Goal: Task Accomplishment & Management: Use online tool/utility

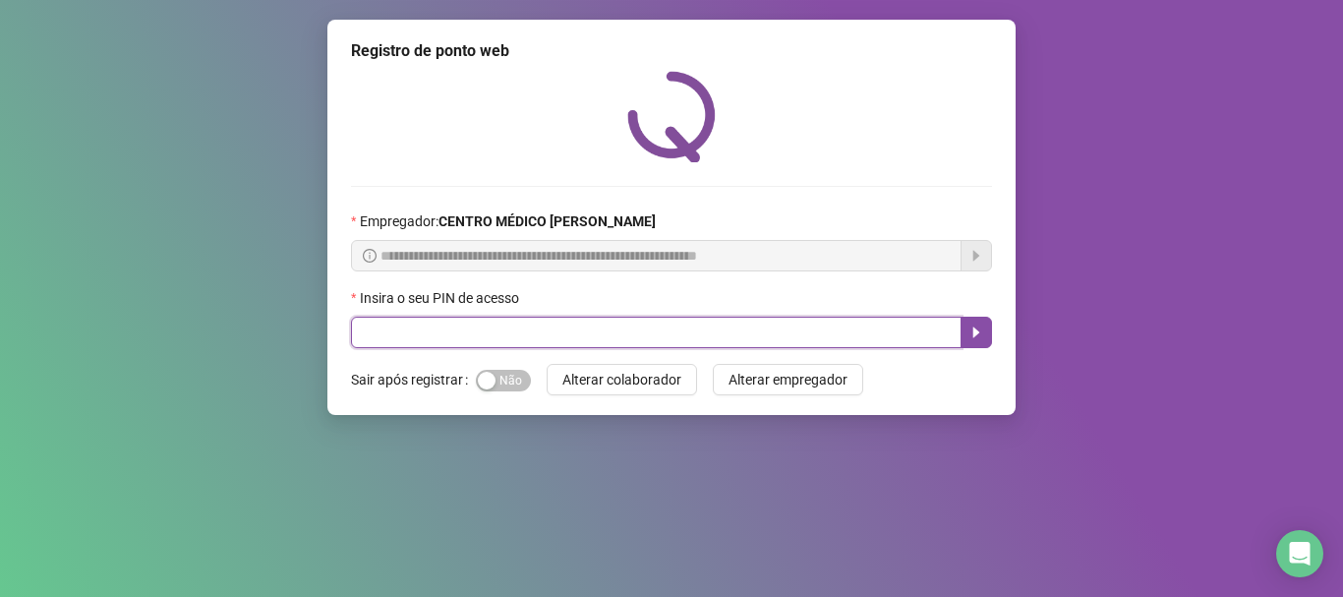
click at [744, 335] on input "text" at bounding box center [656, 332] width 610 height 31
type input "*****"
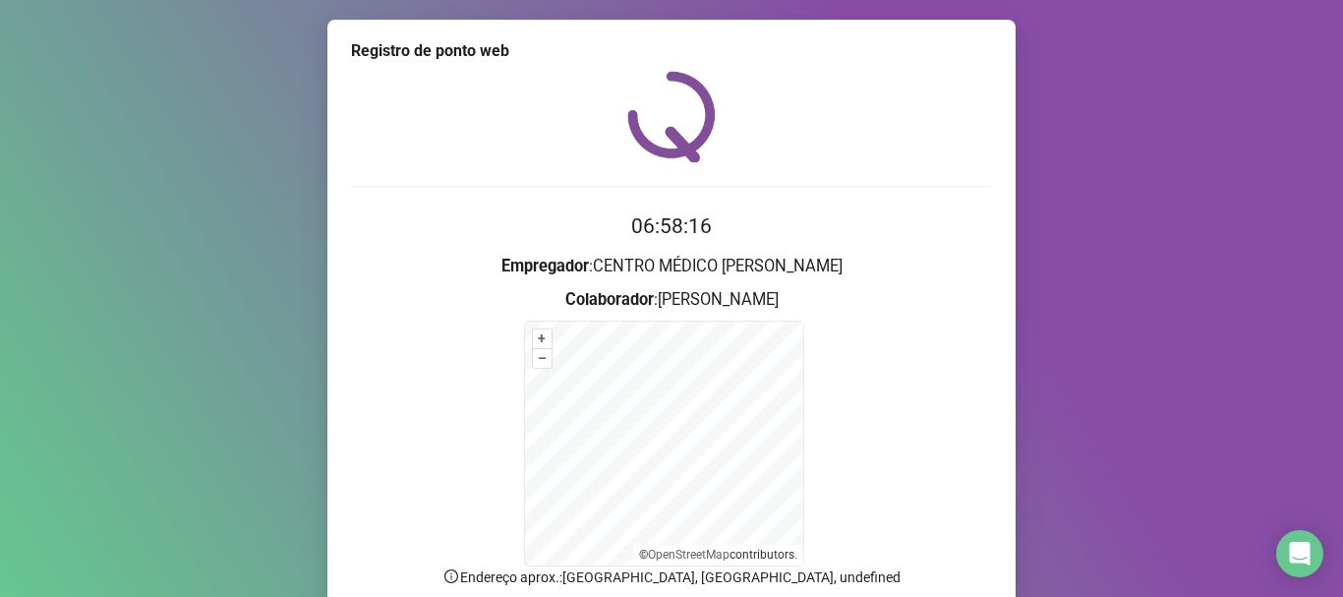
scroll to position [165, 0]
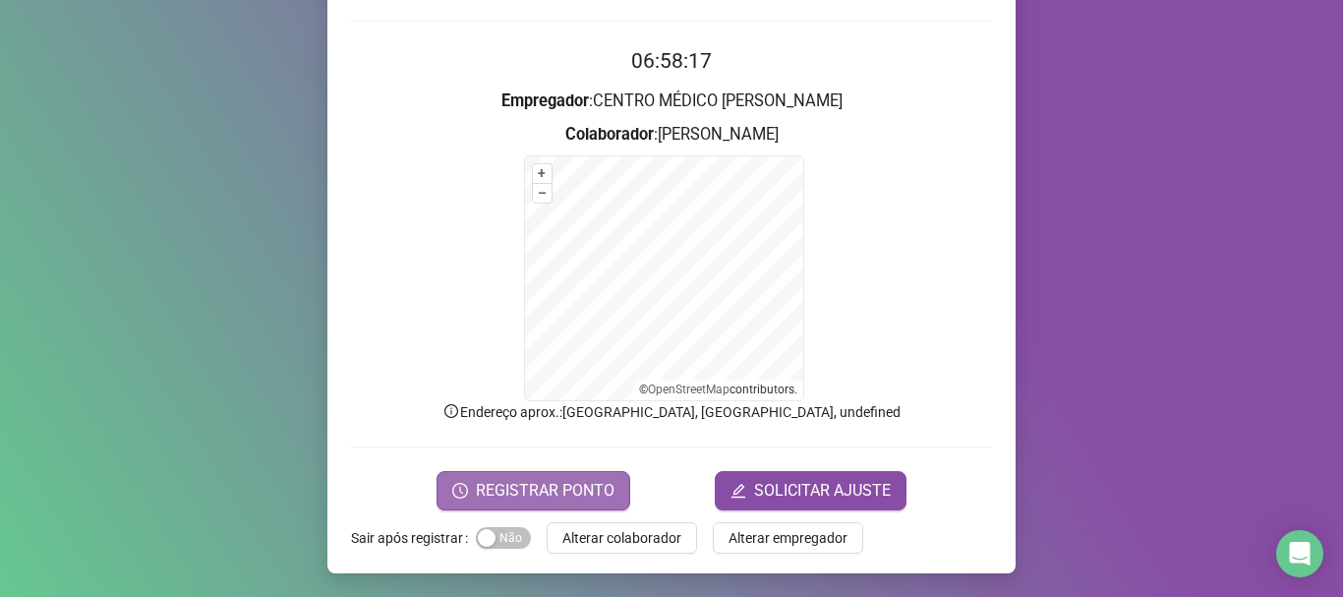
click at [549, 479] on span "REGISTRAR PONTO" at bounding box center [545, 491] width 139 height 24
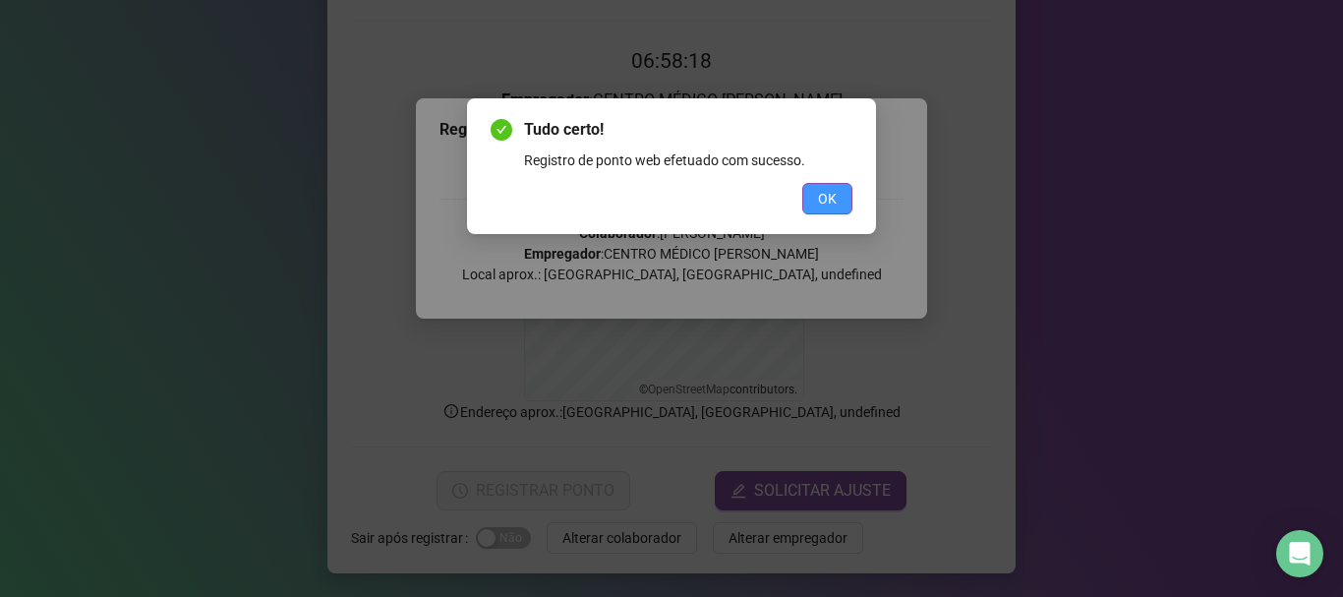
click at [838, 197] on button "OK" at bounding box center [827, 198] width 50 height 31
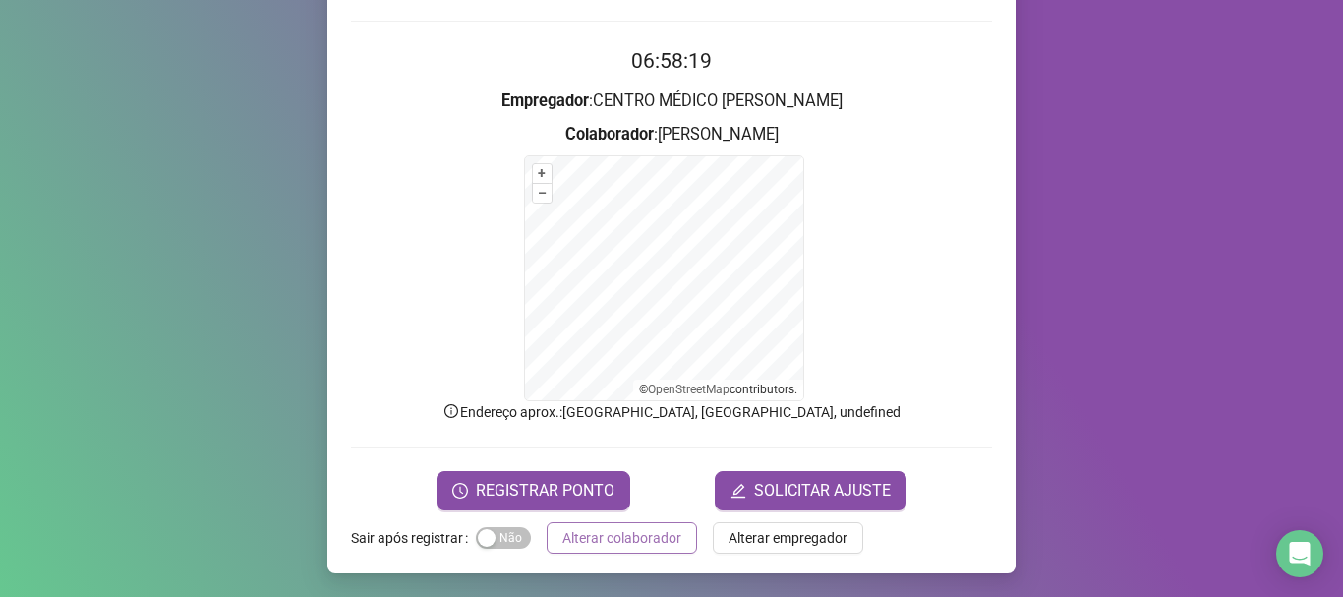
click at [650, 532] on span "Alterar colaborador" at bounding box center [621, 538] width 119 height 22
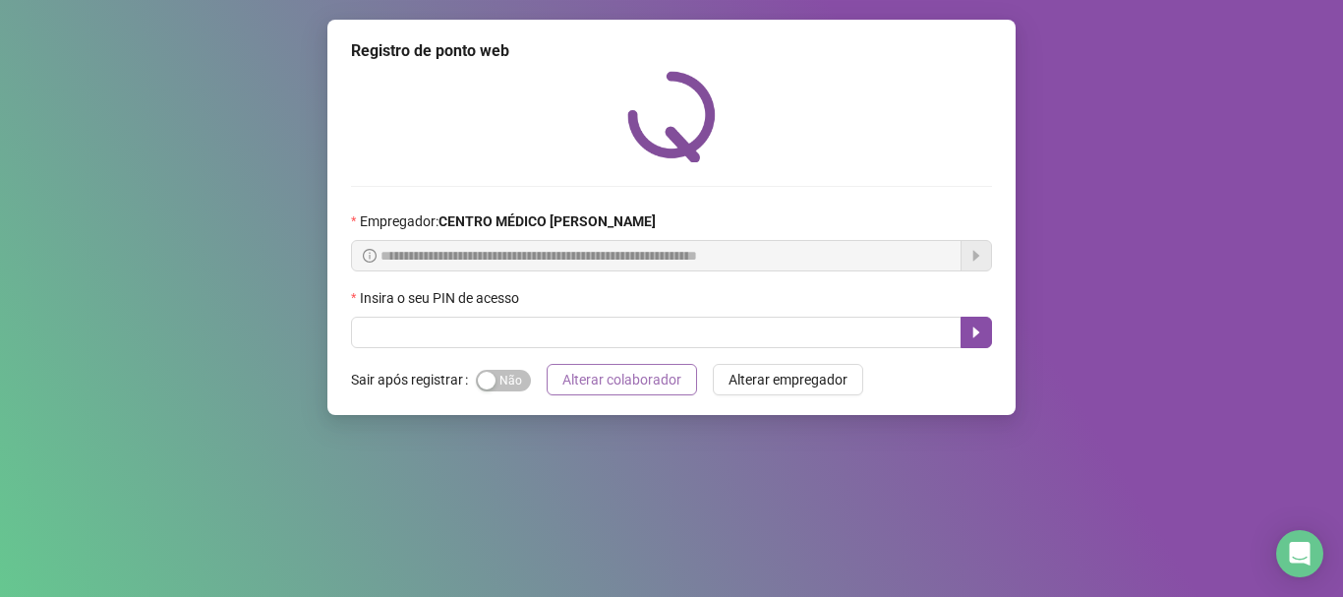
scroll to position [0, 0]
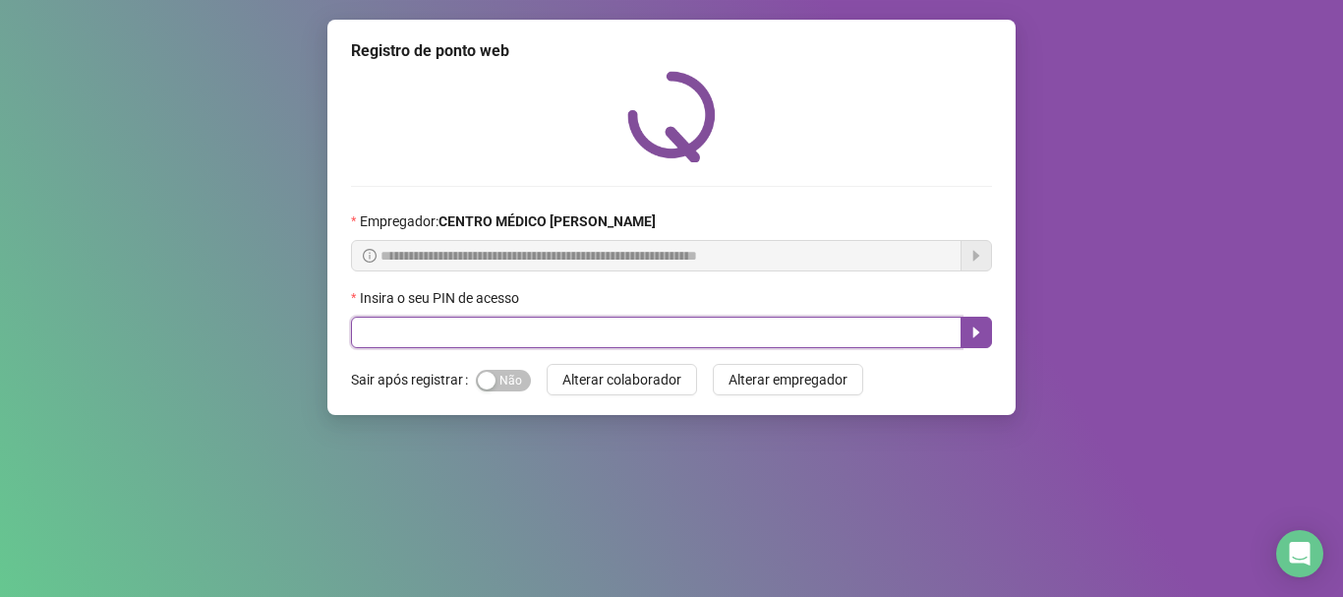
click at [712, 326] on input "text" at bounding box center [656, 332] width 610 height 31
type input "*****"
click at [986, 328] on button "button" at bounding box center [975, 332] width 31 height 31
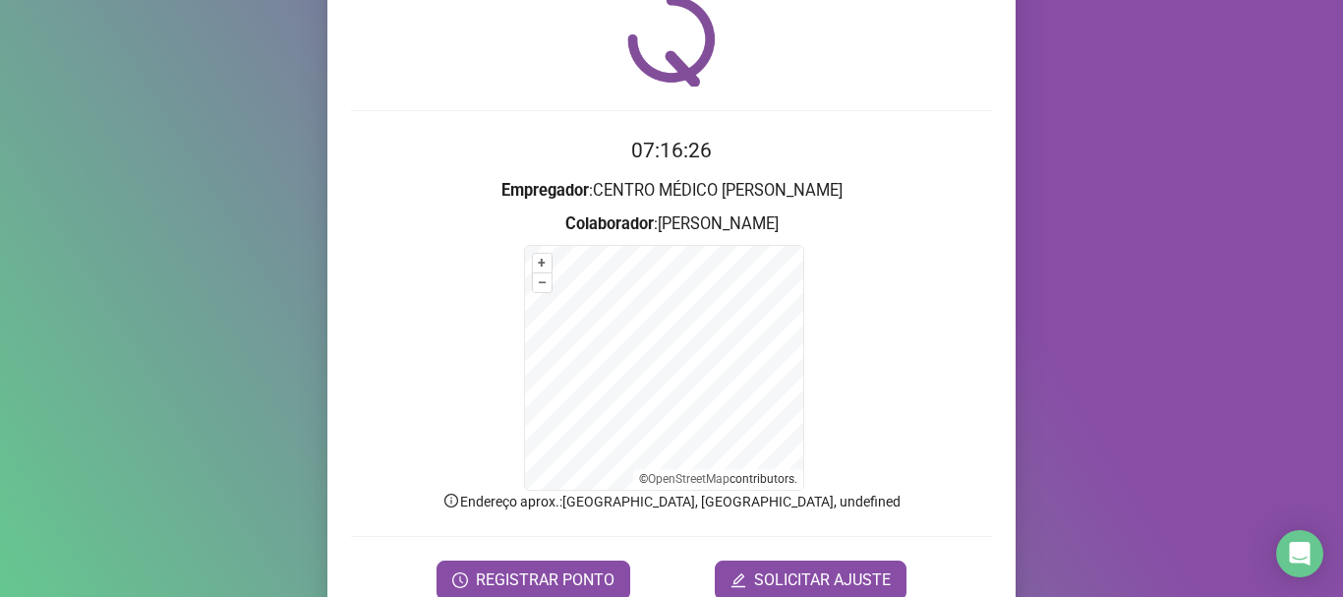
scroll to position [165, 0]
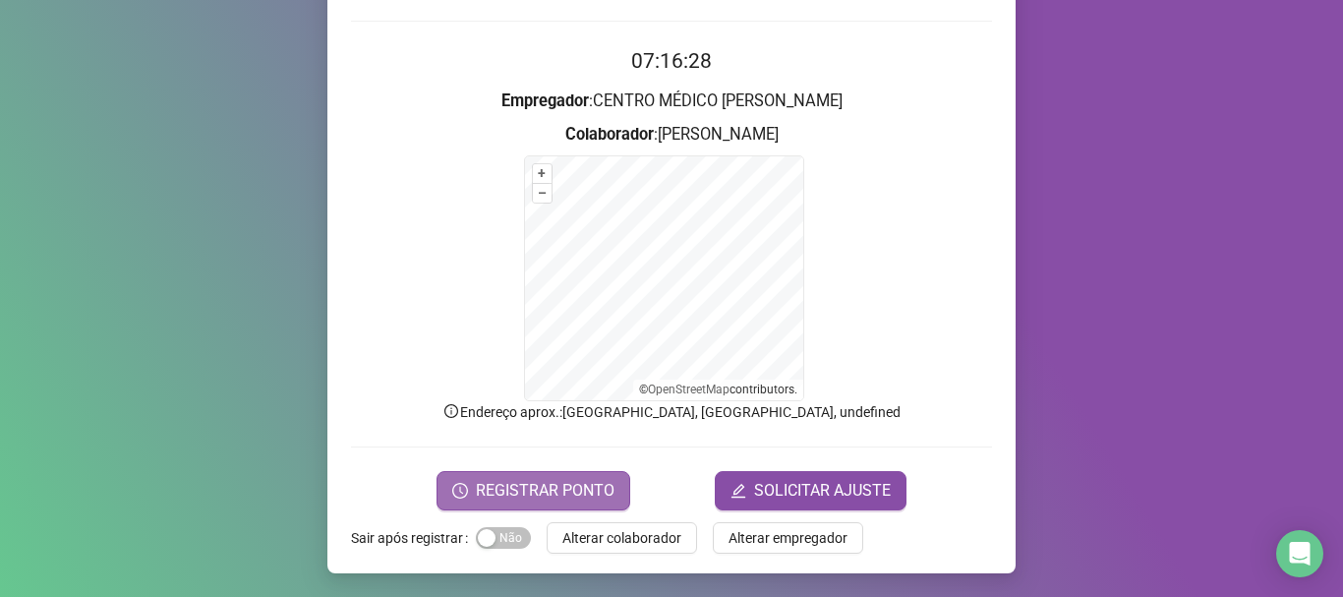
click at [552, 494] on span "REGISTRAR PONTO" at bounding box center [545, 491] width 139 height 24
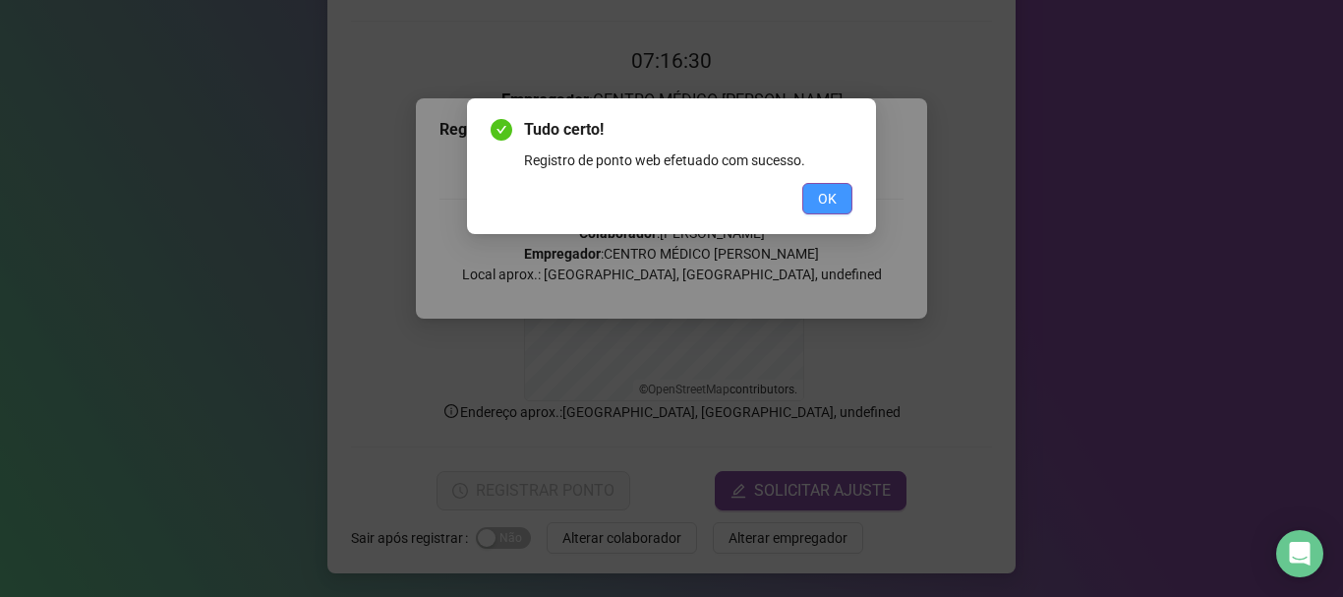
click at [828, 198] on span "OK" at bounding box center [827, 199] width 19 height 22
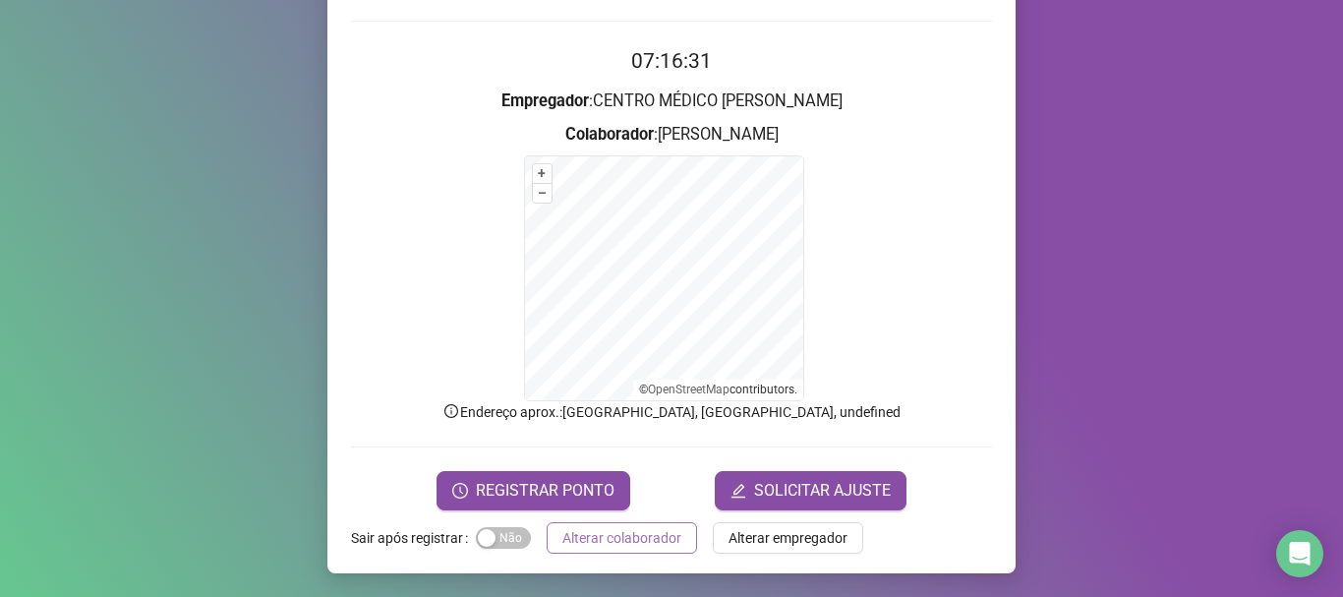
click at [618, 544] on span "Alterar colaborador" at bounding box center [621, 538] width 119 height 22
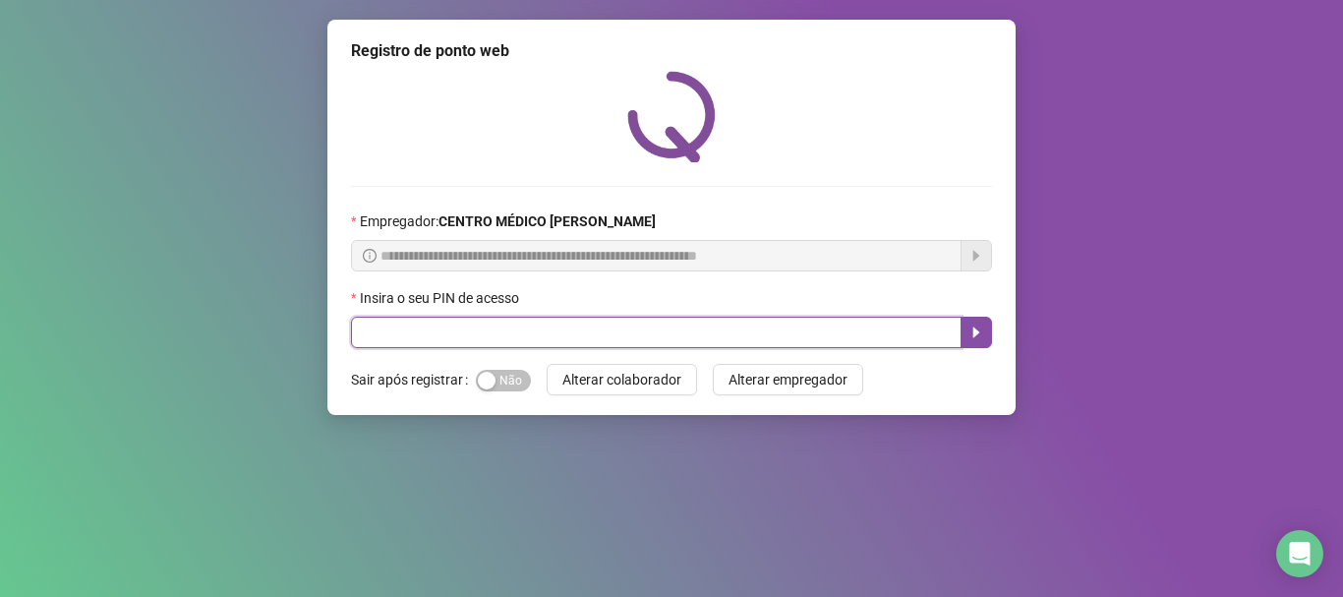
click at [489, 326] on input "text" at bounding box center [656, 332] width 610 height 31
type input "*****"
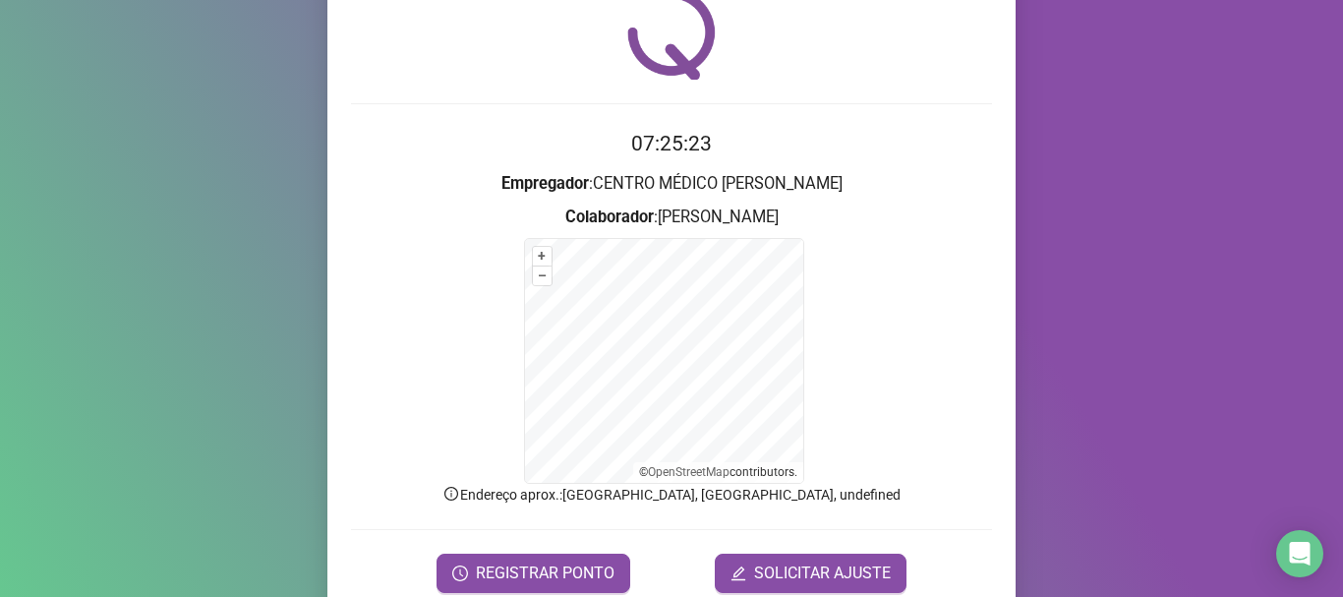
scroll to position [165, 0]
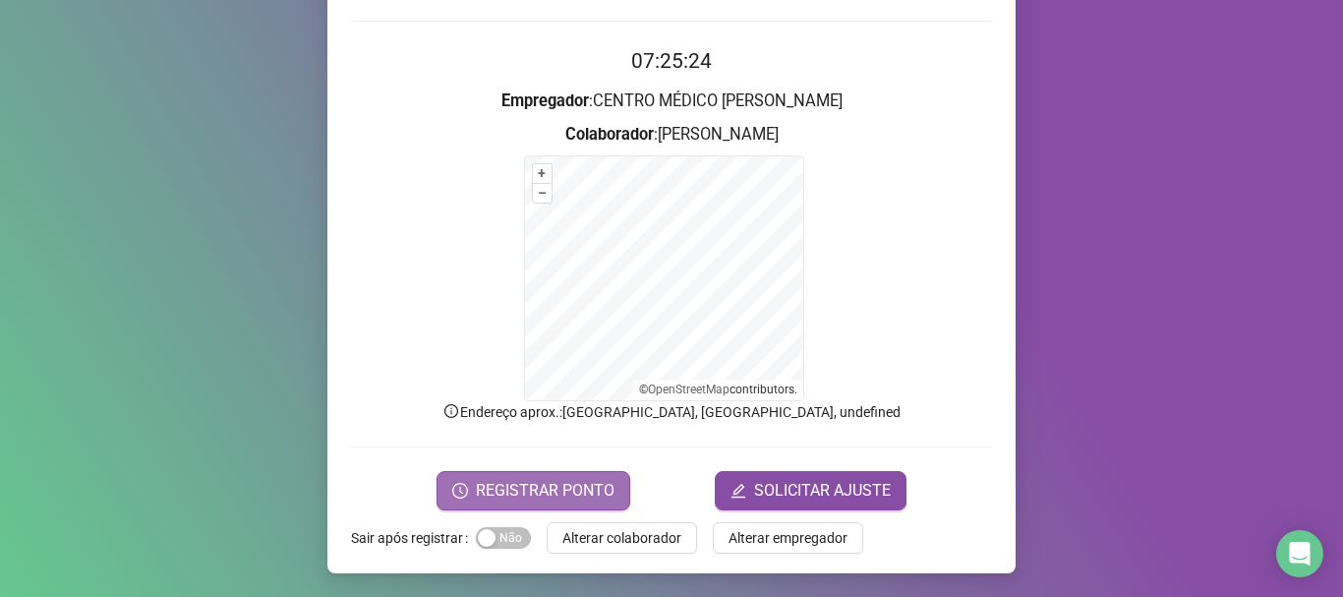
click at [516, 505] on button "REGISTRAR PONTO" at bounding box center [533, 490] width 194 height 39
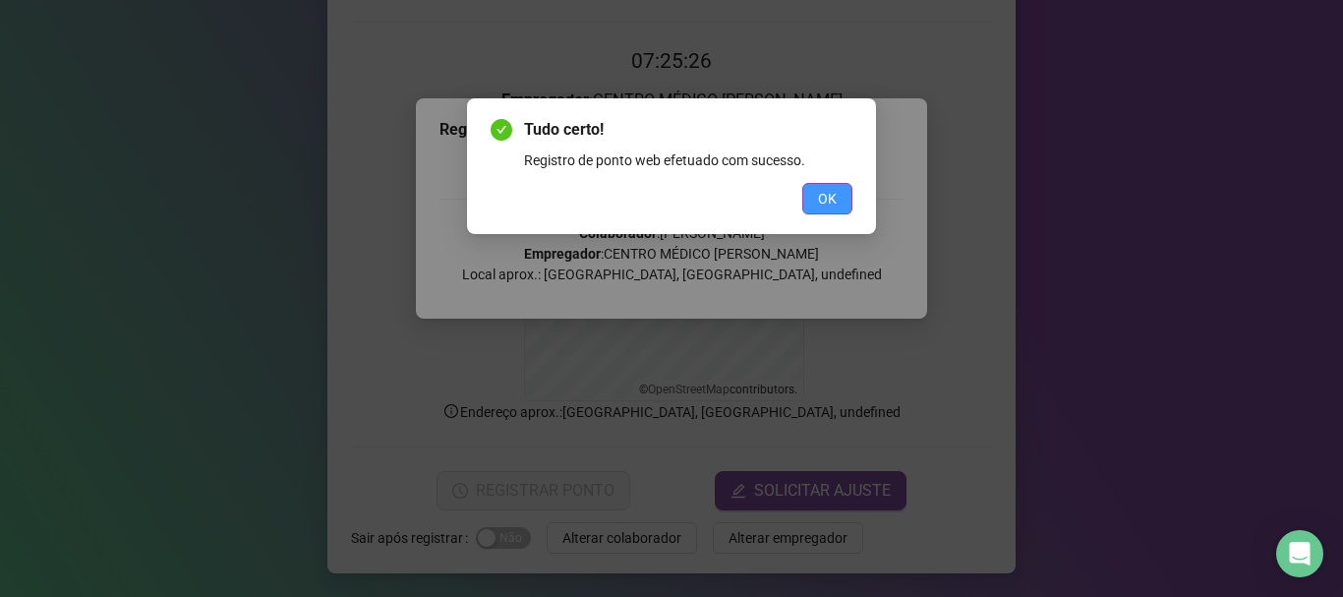
click at [824, 198] on span "OK" at bounding box center [827, 199] width 19 height 22
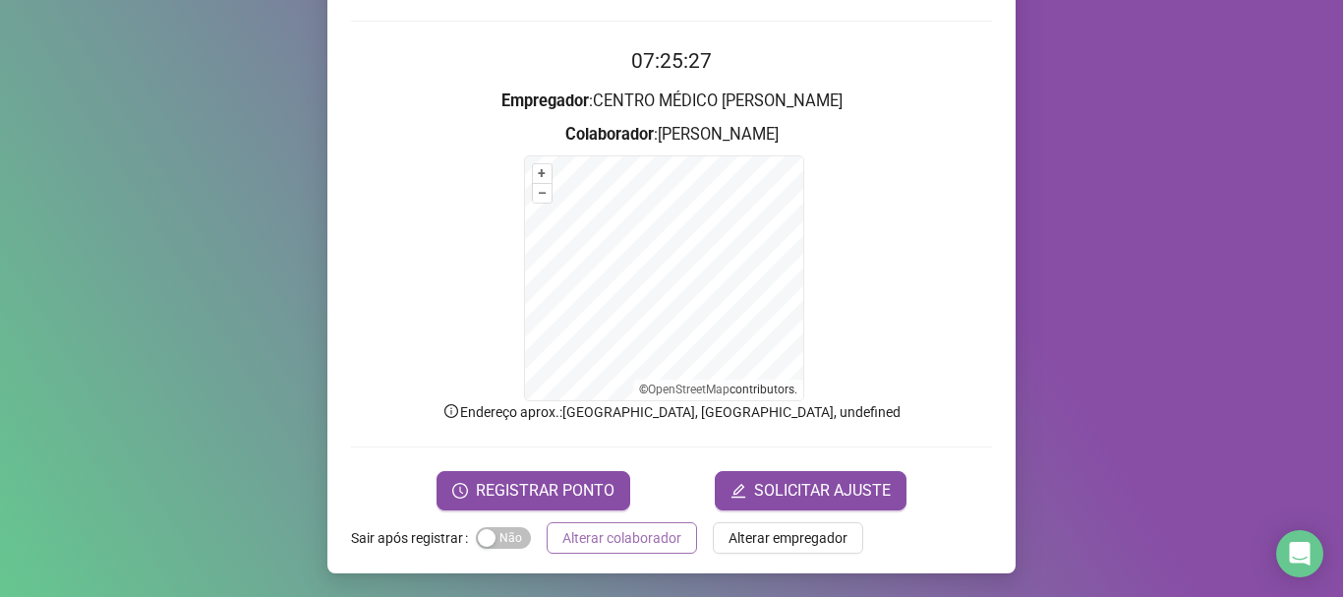
click at [582, 536] on span "Alterar colaborador" at bounding box center [621, 538] width 119 height 22
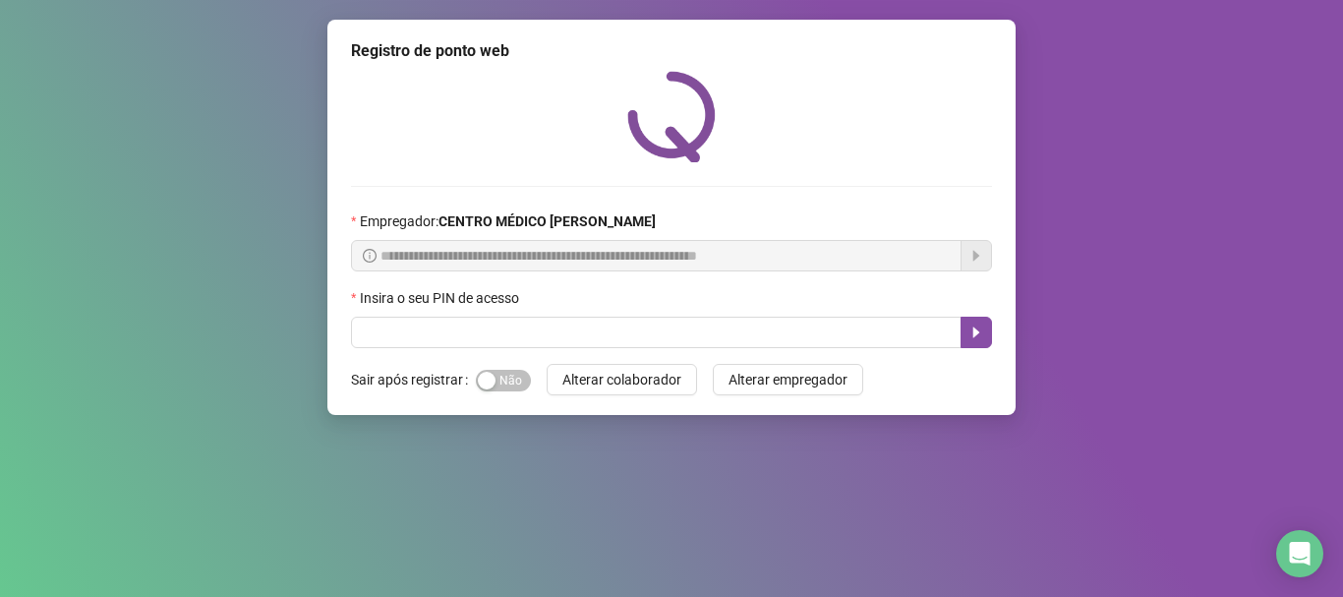
click at [63, 85] on div "**********" at bounding box center [671, 298] width 1343 height 597
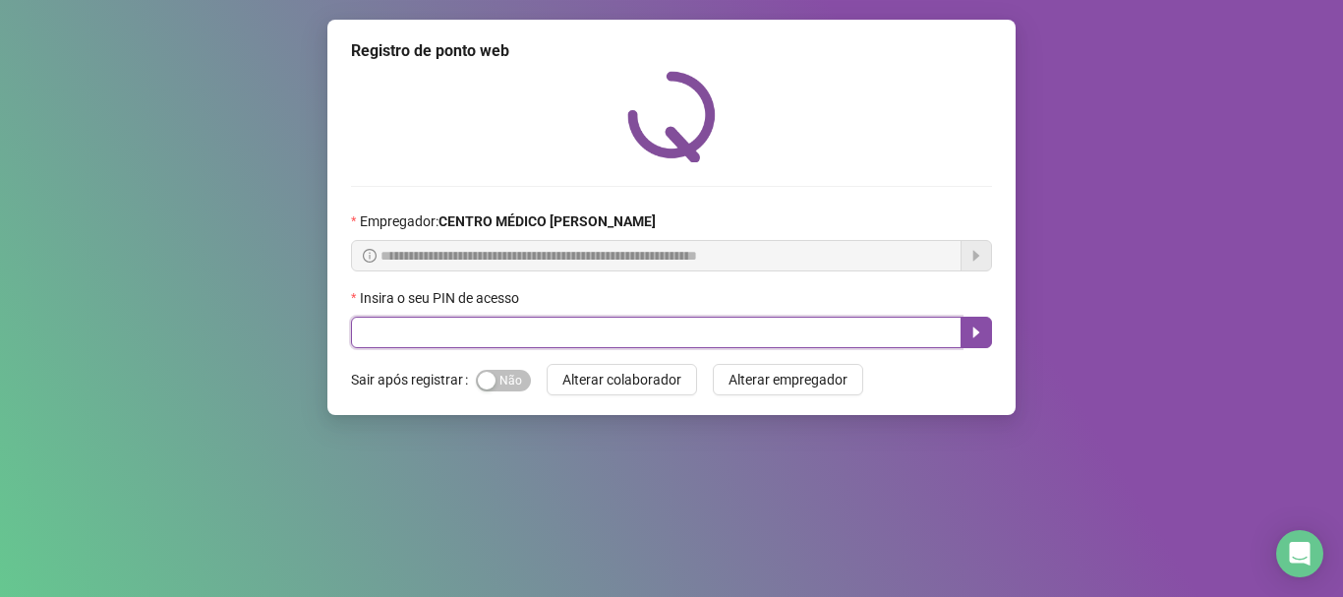
click at [568, 341] on input "text" at bounding box center [656, 332] width 610 height 31
type input "*****"
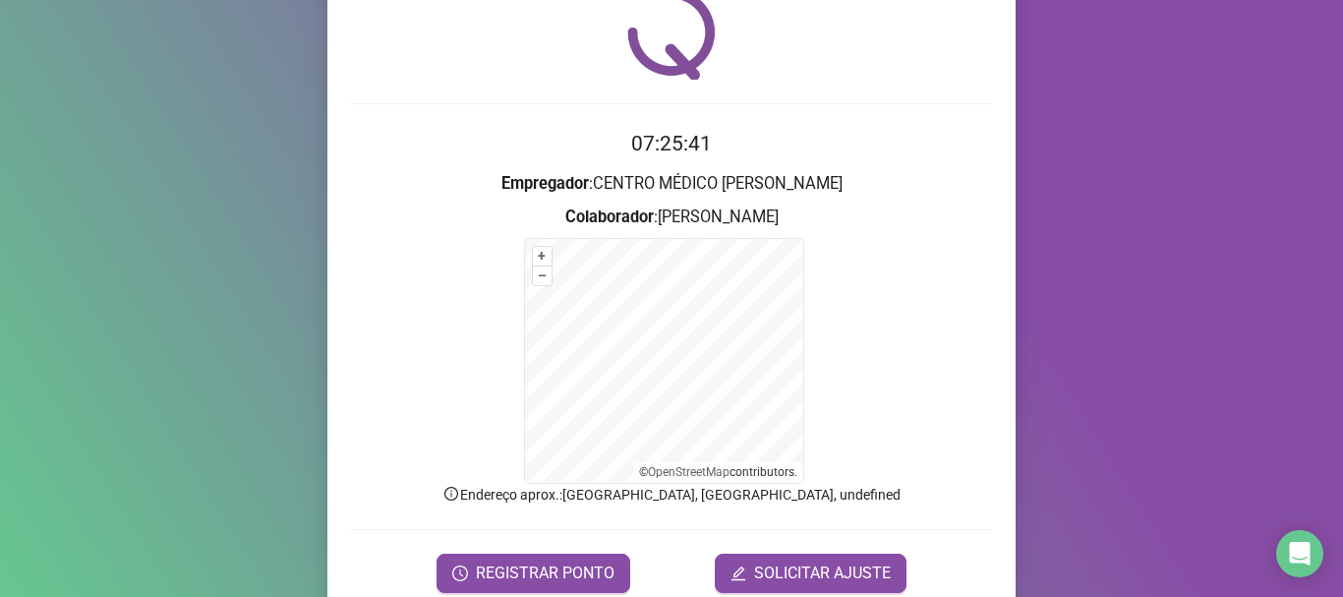
scroll to position [165, 0]
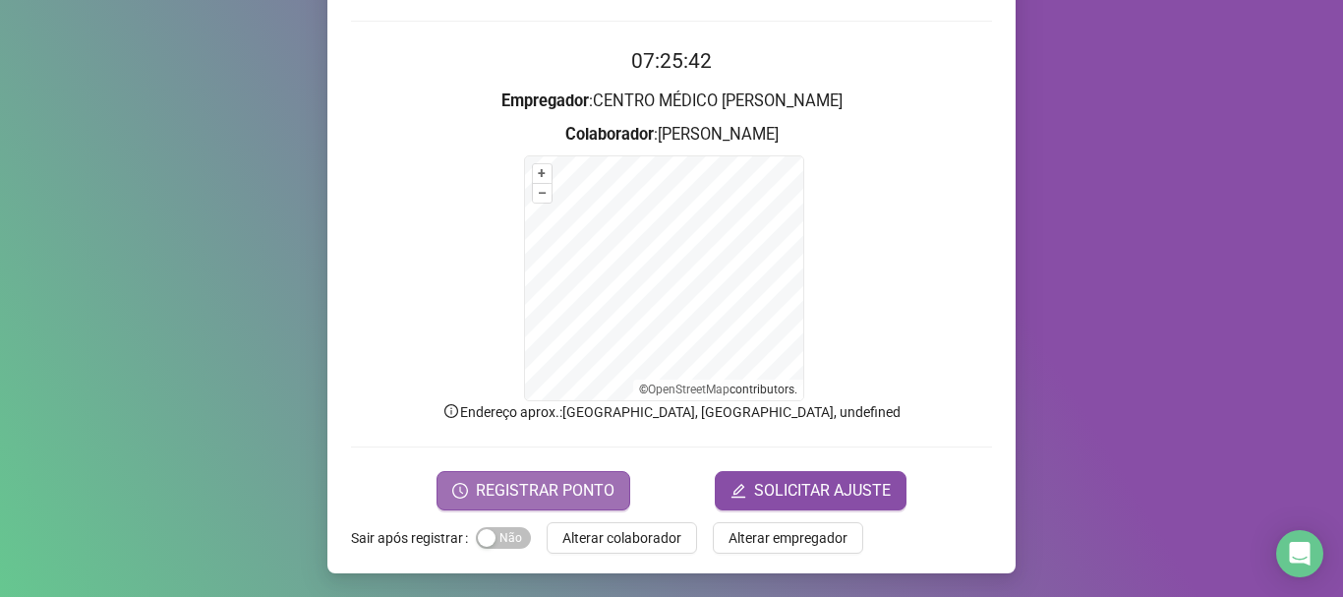
click at [527, 487] on span "REGISTRAR PONTO" at bounding box center [545, 491] width 139 height 24
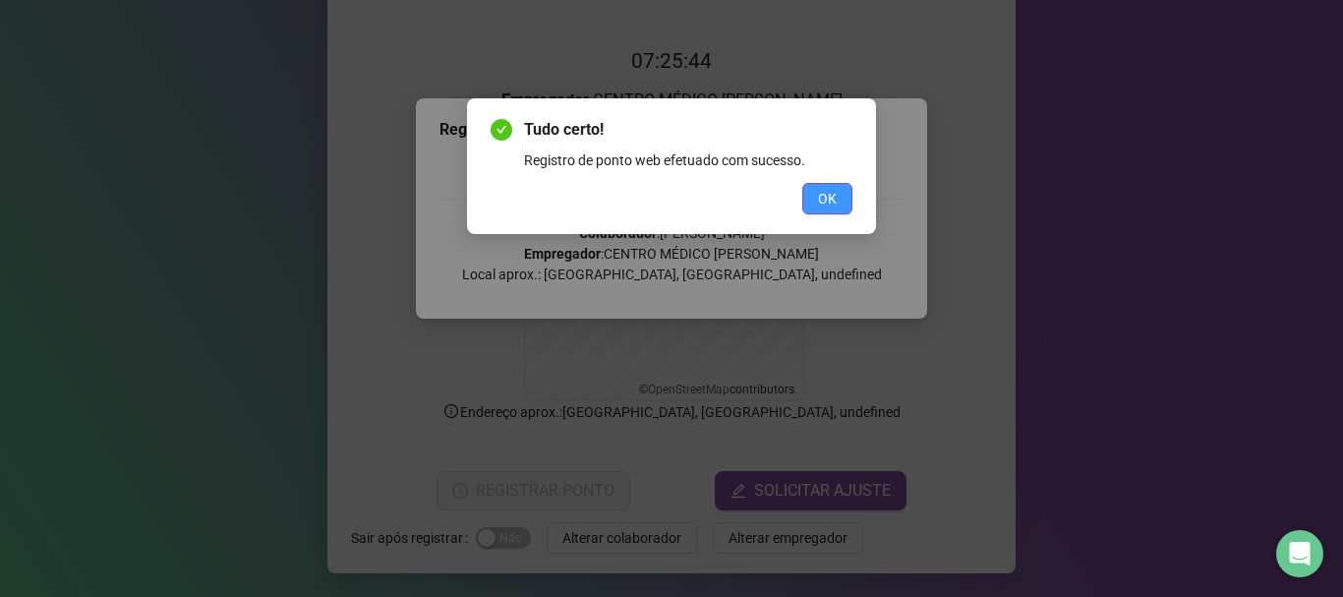
click at [848, 189] on button "OK" at bounding box center [827, 198] width 50 height 31
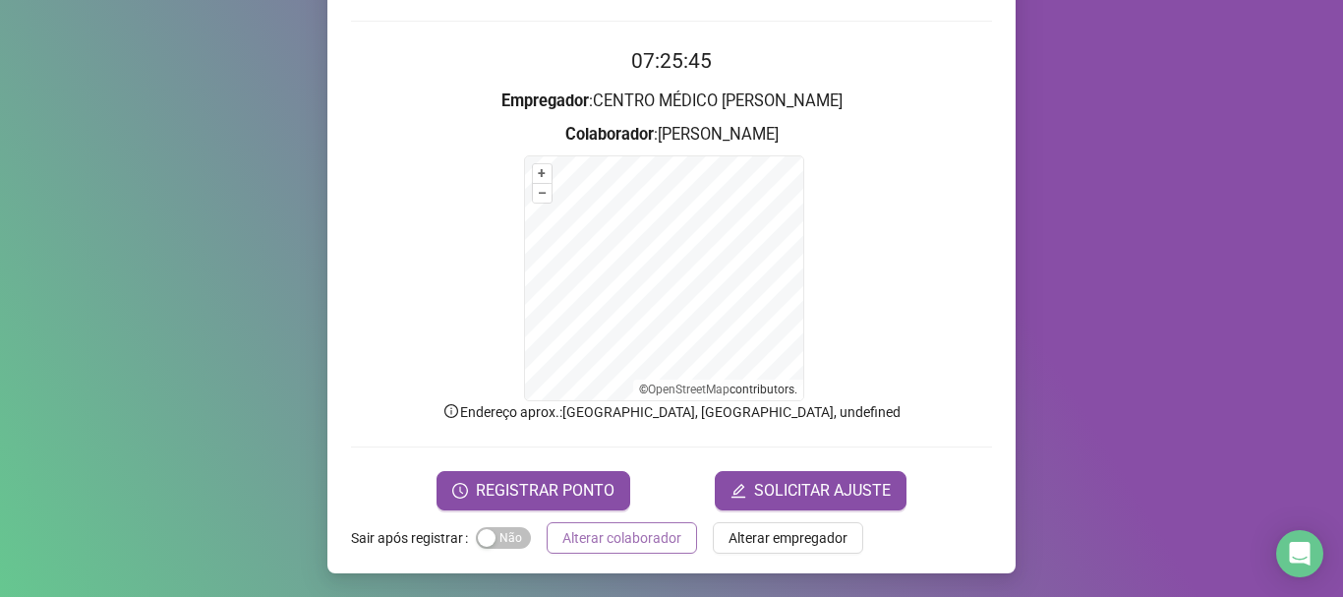
click at [592, 548] on span "Alterar colaborador" at bounding box center [621, 538] width 119 height 22
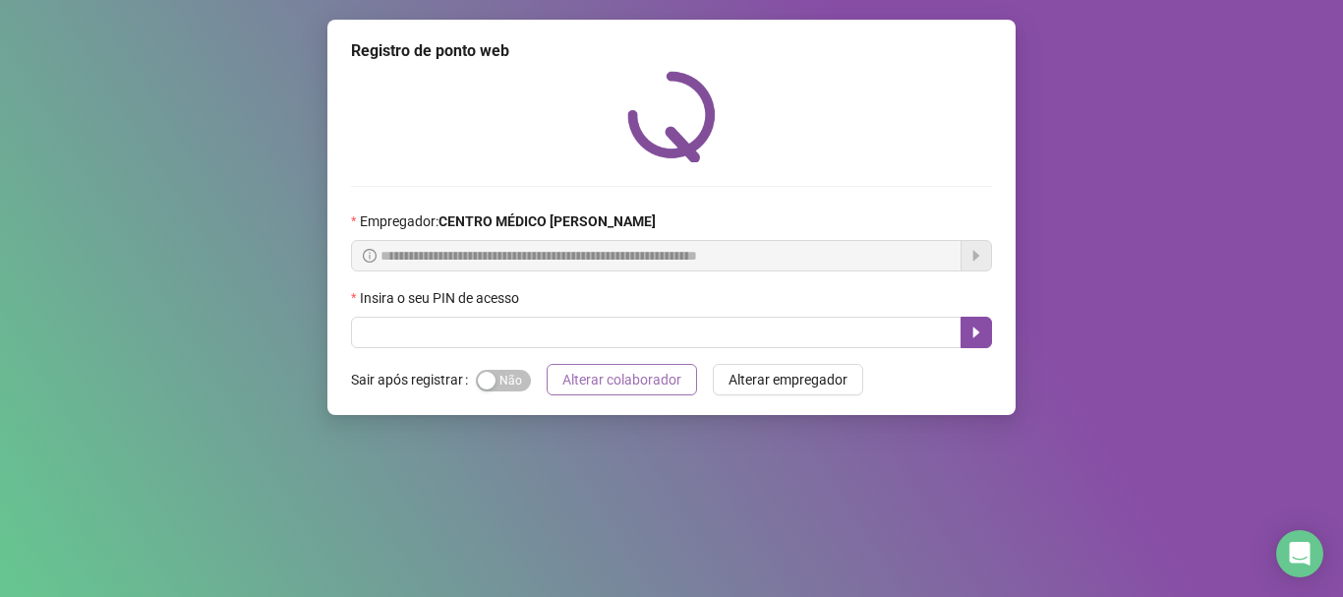
scroll to position [0, 0]
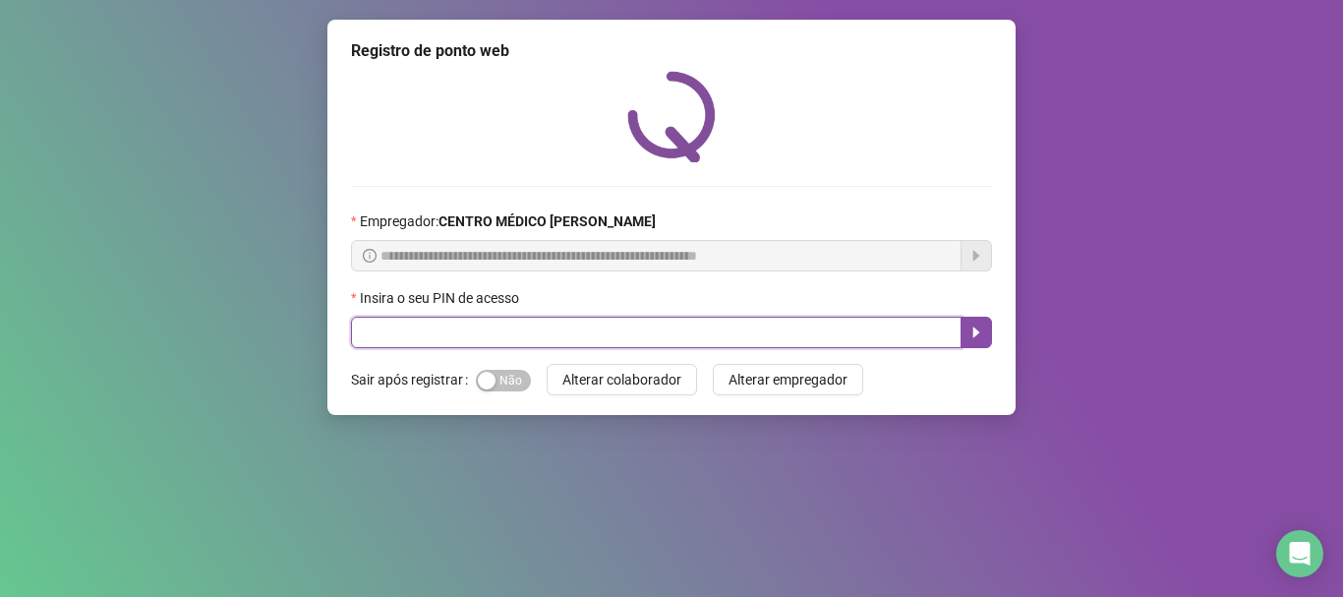
click at [578, 332] on input "text" at bounding box center [656, 332] width 610 height 31
